Goal: Navigation & Orientation: Find specific page/section

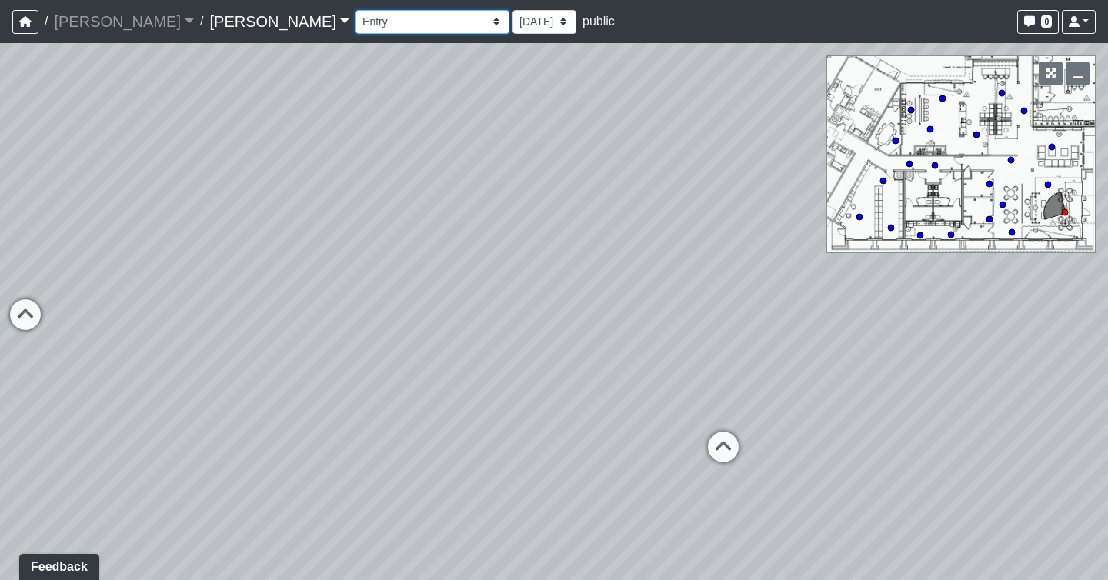
click at [356, 30] on select "Booth Clubroom Counter Coffee Bar Dining Room Hallway 1 TV Wall Windows Corn Ho…" at bounding box center [433, 22] width 154 height 24
click at [356, 10] on select "Booth Clubroom Counter Coffee Bar Dining Room Hallway 1 TV Wall Windows Corn Ho…" at bounding box center [433, 22] width 154 height 24
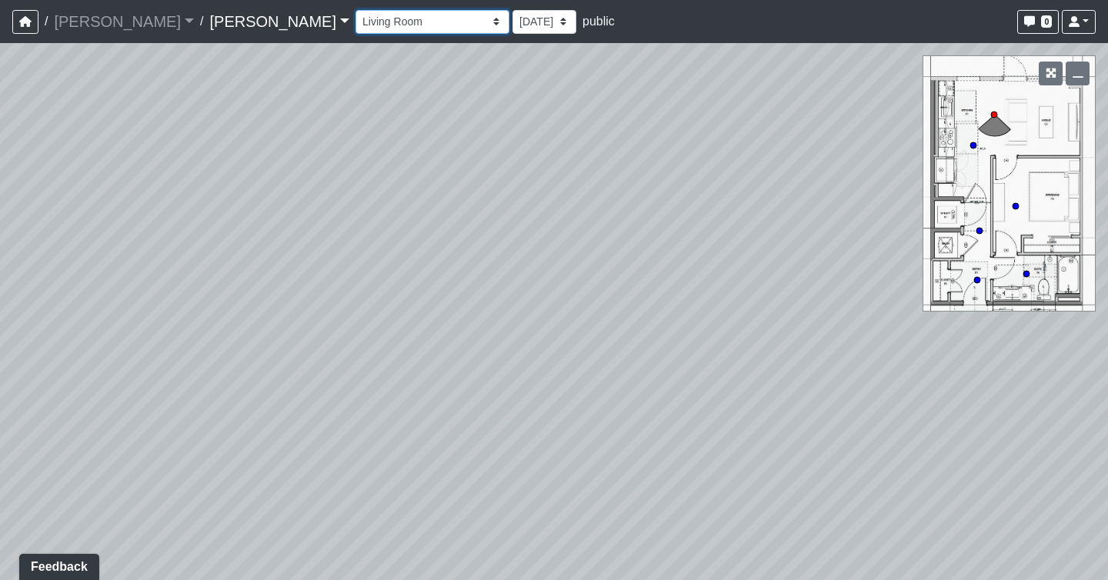
click at [356, 24] on select "Booth Clubroom Counter Coffee Bar Dining Room Hallway 1 TV Wall Windows Corn Ho…" at bounding box center [433, 22] width 154 height 24
click at [356, 10] on select "Booth Clubroom Counter Coffee Bar Dining Room Hallway 1 TV Wall Windows Corn Ho…" at bounding box center [433, 22] width 154 height 24
select select "3RMMS35R8Z2xZLCgco5EFT"
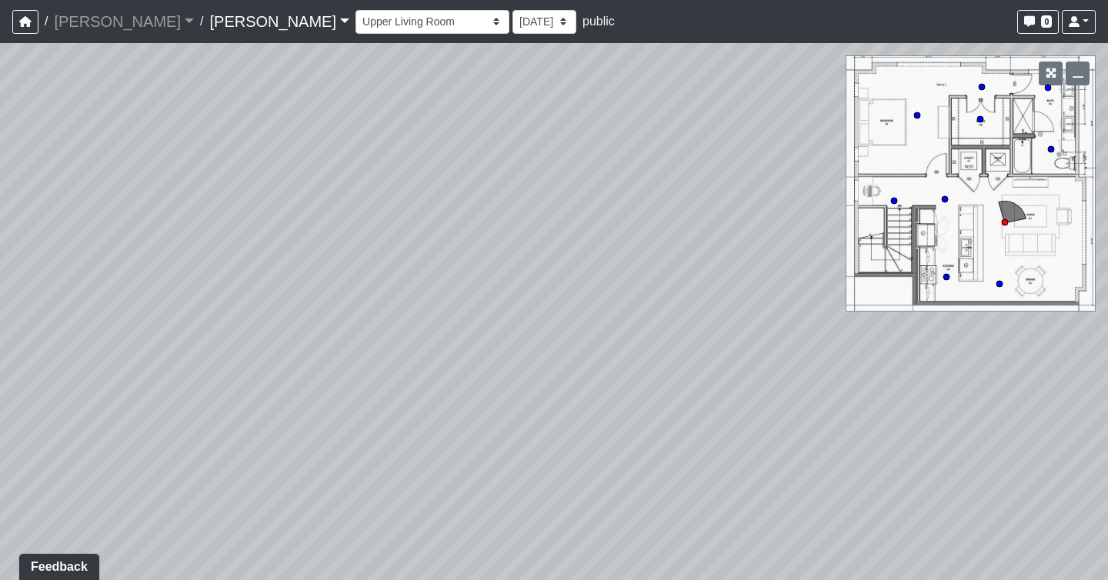
drag, startPoint x: 467, startPoint y: 369, endPoint x: 951, endPoint y: 239, distance: 501.5
click at [953, 239] on div "Loading... Seating Loading... Workroom Entry Loading... Exterior - Leasing Entr…" at bounding box center [554, 311] width 1108 height 537
drag, startPoint x: 624, startPoint y: 147, endPoint x: -148, endPoint y: 216, distance: 775.1
click at [0, 216] on html "/ [PERSON_NAME] [PERSON_NAME] Loading... / [PERSON_NAME] Loading... [PERSON_NAM…" at bounding box center [554, 290] width 1108 height 580
drag, startPoint x: 674, startPoint y: 259, endPoint x: -3, endPoint y: 272, distance: 677.5
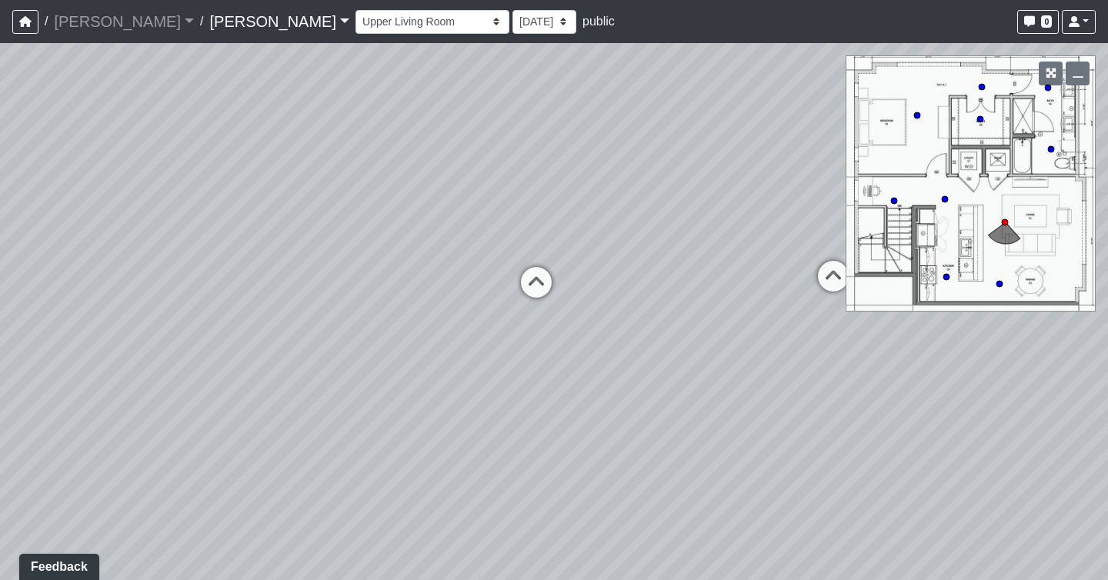
click at [0, 272] on html "/ [PERSON_NAME] [PERSON_NAME] Loading... / [PERSON_NAME] Loading... [PERSON_NAM…" at bounding box center [554, 290] width 1108 height 580
drag, startPoint x: 193, startPoint y: 228, endPoint x: 1122, endPoint y: 222, distance: 929.0
click at [1108, 222] on html "/ [PERSON_NAME] [PERSON_NAME] Loading... / [PERSON_NAME] Loading... [PERSON_NAM…" at bounding box center [554, 290] width 1108 height 580
drag, startPoint x: 402, startPoint y: 320, endPoint x: 884, endPoint y: 363, distance: 483.8
click at [884, 363] on div "Loading... Seating Loading... Workroom Entry Loading... Exterior - Leasing Entr…" at bounding box center [554, 311] width 1108 height 537
